Goal: Download file/media

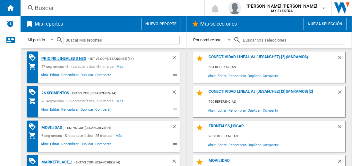
click at [63, 58] on div "Pricing lineales 3 neg" at bounding box center [63, 59] width 47 height 8
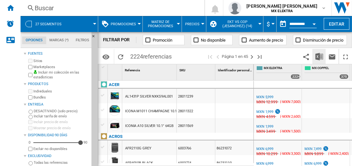
click at [319, 56] on img "Descargar en Excel" at bounding box center [319, 57] width 8 height 8
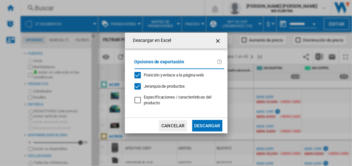
click at [207, 125] on button "Descargar" at bounding box center [207, 126] width 30 height 12
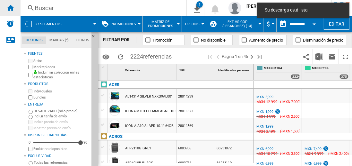
click at [10, 8] on ng-md-icon "Inicio" at bounding box center [10, 8] width 8 height 8
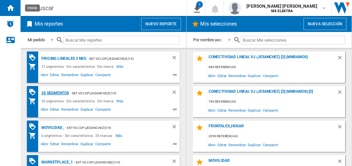
click at [55, 93] on div "26 segmentos" at bounding box center [54, 93] width 29 height 8
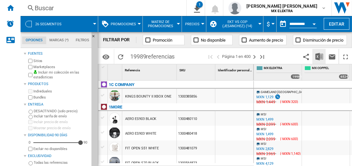
click at [319, 56] on img "Descargar en Excel" at bounding box center [319, 57] width 8 height 8
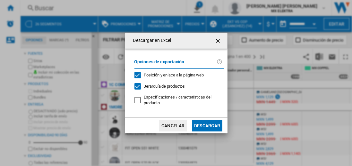
click at [207, 125] on button "Descargar" at bounding box center [207, 126] width 30 height 12
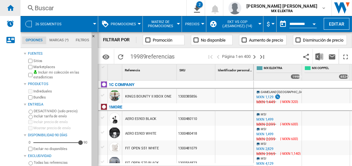
click at [10, 8] on ng-md-icon "Inicio" at bounding box center [10, 8] width 8 height 8
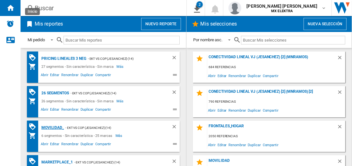
click at [51, 127] on div "MOVILIDAD_" at bounding box center [52, 128] width 24 height 8
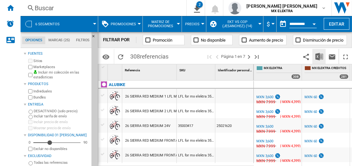
click at [319, 56] on img "Descargar en Excel" at bounding box center [319, 57] width 8 height 8
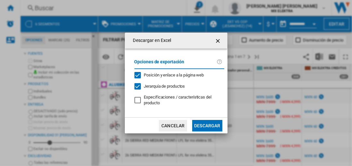
click at [207, 125] on button "Descargar" at bounding box center [207, 126] width 30 height 12
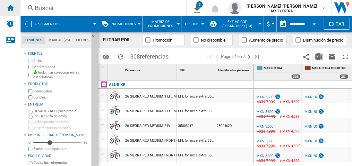
click at [10, 8] on ng-md-icon "Inicio" at bounding box center [10, 8] width 8 height 8
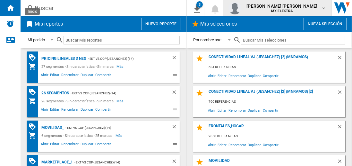
click at [288, 8] on span "[PERSON_NAME] [PERSON_NAME]" at bounding box center [281, 6] width 71 height 6
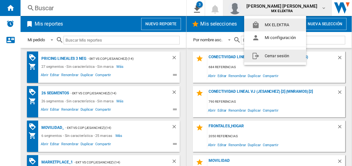
click at [275, 56] on button "Cerrar sesión" at bounding box center [275, 56] width 62 height 13
